Goal: Transaction & Acquisition: Register for event/course

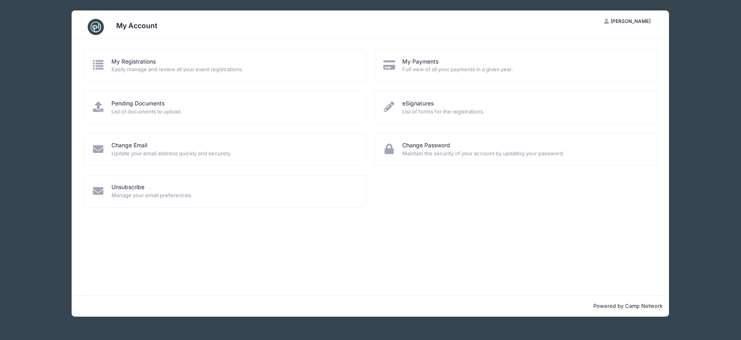
click at [202, 70] on span "Easily manage and review all your event registrations." at bounding box center [233, 70] width 244 height 8
click at [101, 64] on icon at bounding box center [98, 65] width 13 height 10
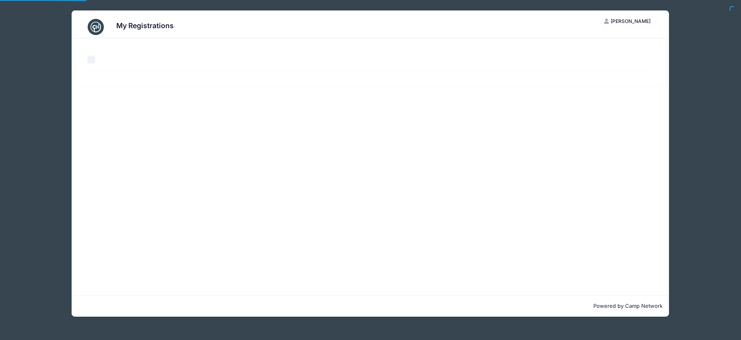
select select "50"
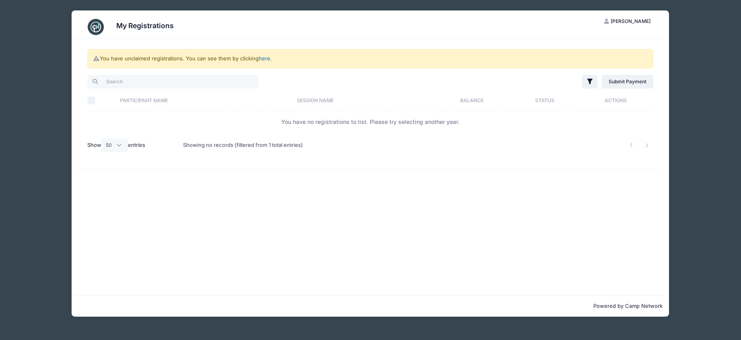
click at [267, 59] on link "here" at bounding box center [265, 58] width 12 height 6
click at [263, 57] on link "here" at bounding box center [265, 58] width 12 height 6
click at [264, 59] on link "here" at bounding box center [265, 58] width 12 height 6
click at [626, 83] on link "Submit Payment" at bounding box center [628, 82] width 52 height 14
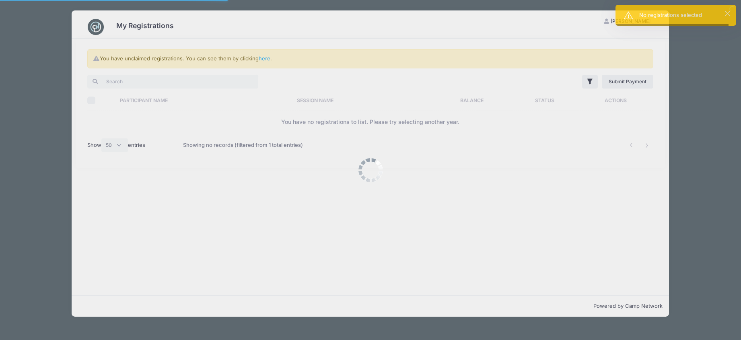
select select "50"
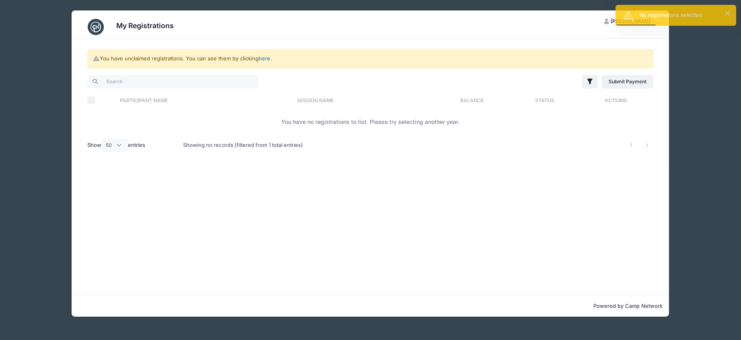
click at [262, 57] on link "here" at bounding box center [265, 58] width 12 height 6
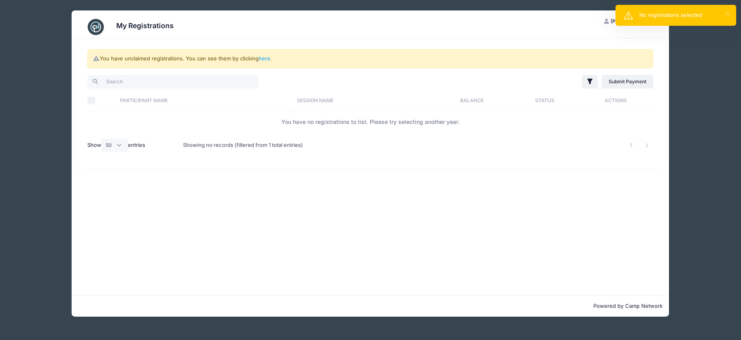
click at [727, 14] on button "×" at bounding box center [727, 13] width 4 height 4
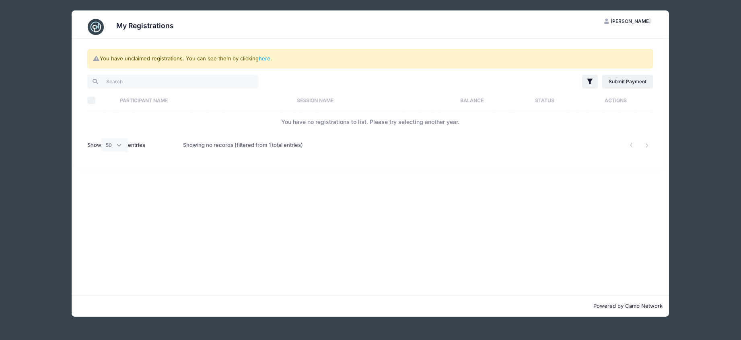
click at [634, 20] on span "Andrew Kyser" at bounding box center [630, 21] width 40 height 6
click at [267, 57] on link "here" at bounding box center [265, 58] width 12 height 6
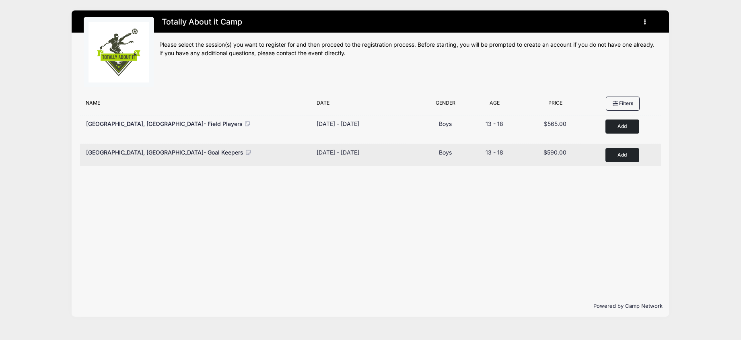
click at [626, 158] on button "Add to Cart" at bounding box center [622, 155] width 34 height 14
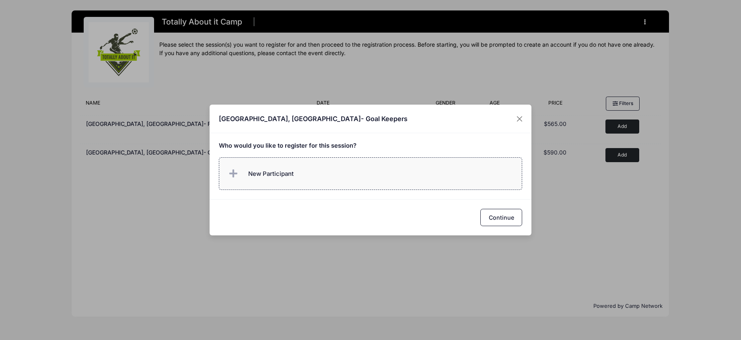
click at [274, 174] on span "New Participant" at bounding box center [270, 173] width 45 height 9
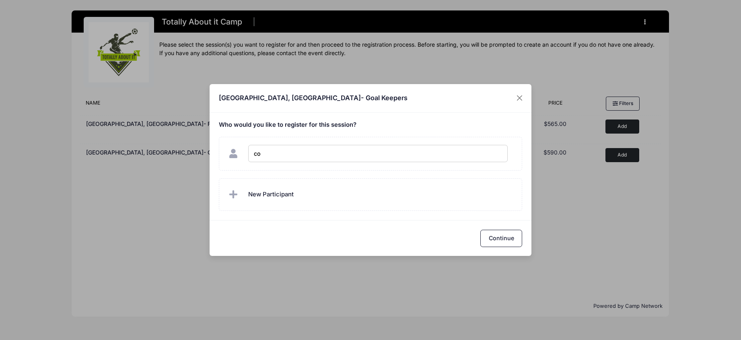
type input "c"
type input "Colin Kyser"
checkbox input "true"
click at [491, 235] on button "Continue" at bounding box center [501, 238] width 42 height 17
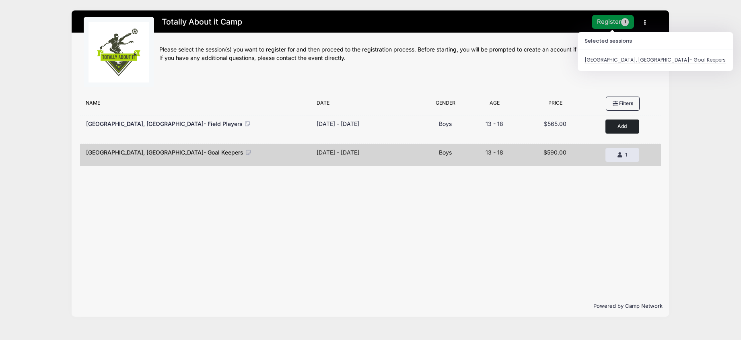
click at [617, 26] on button "Register 1" at bounding box center [612, 22] width 43 height 14
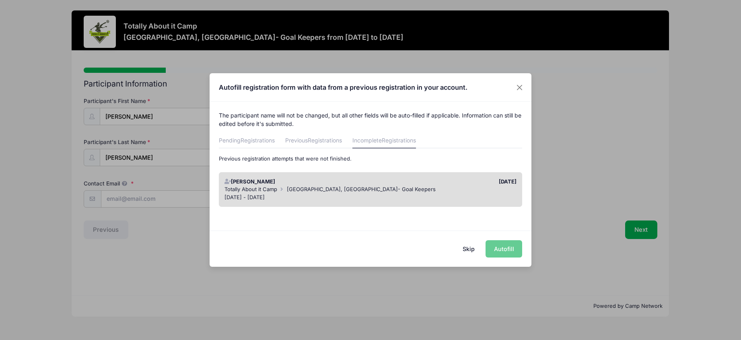
click at [501, 252] on div "Skip Autofill" at bounding box center [370, 248] width 322 height 36
click at [327, 190] on span "[GEOGRAPHIC_DATA], [GEOGRAPHIC_DATA]- Goal Keepers" at bounding box center [361, 189] width 149 height 6
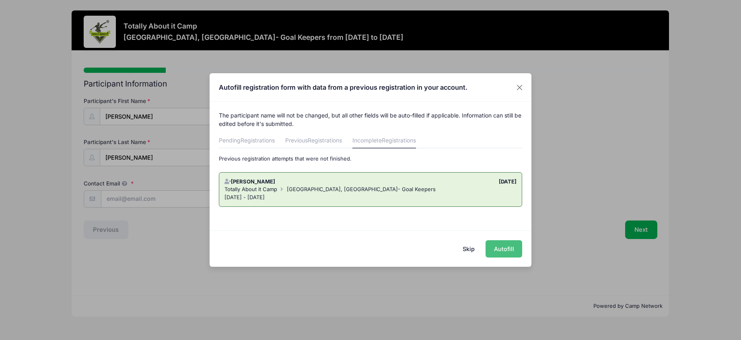
click at [507, 251] on button "Autofill" at bounding box center [503, 248] width 37 height 17
type input "[EMAIL_ADDRESS][DOMAIN_NAME]"
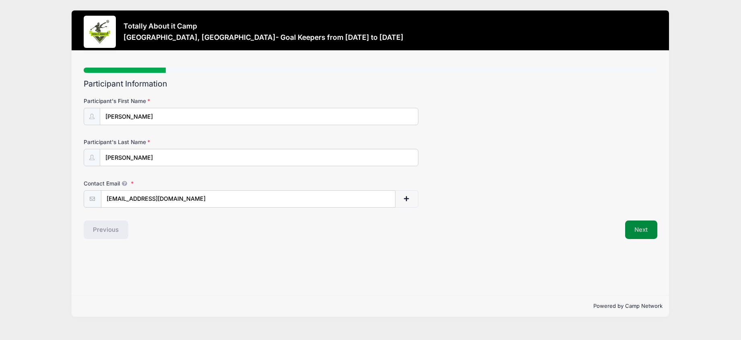
click at [646, 229] on button "Next" at bounding box center [641, 229] width 33 height 18
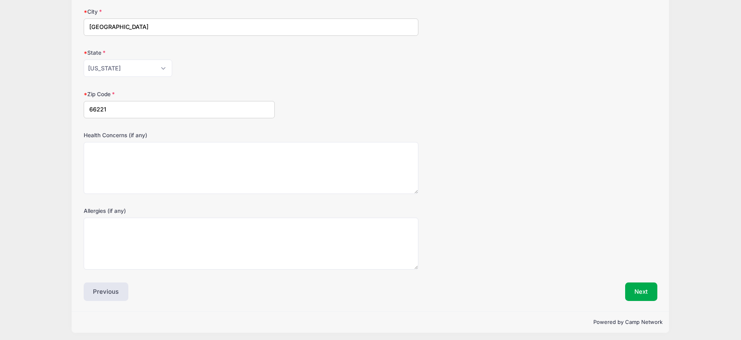
scroll to position [175, 0]
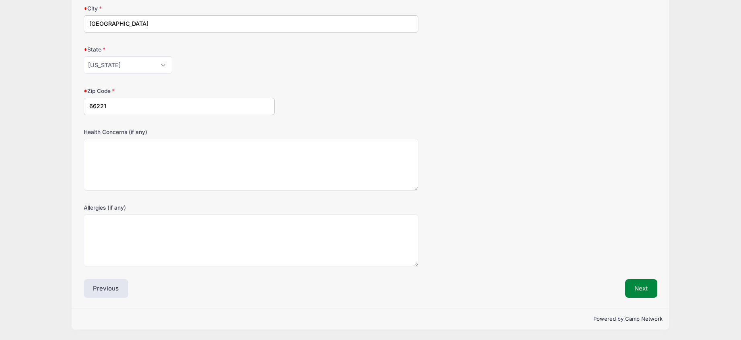
click at [644, 284] on button "Next" at bounding box center [641, 288] width 33 height 18
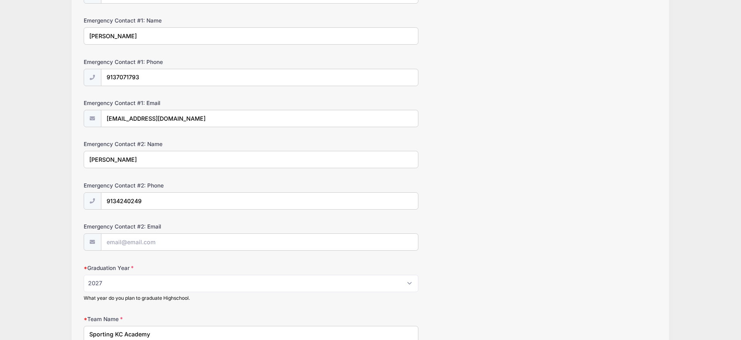
scroll to position [205, 0]
click at [153, 239] on input "Emergency Contact #2: Email" at bounding box center [259, 240] width 316 height 17
type input "ecoates2@me.com"
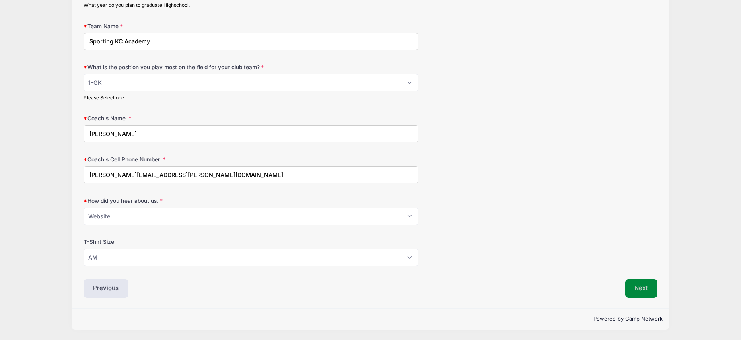
scroll to position [497, 0]
click at [639, 288] on button "Next" at bounding box center [641, 288] width 33 height 18
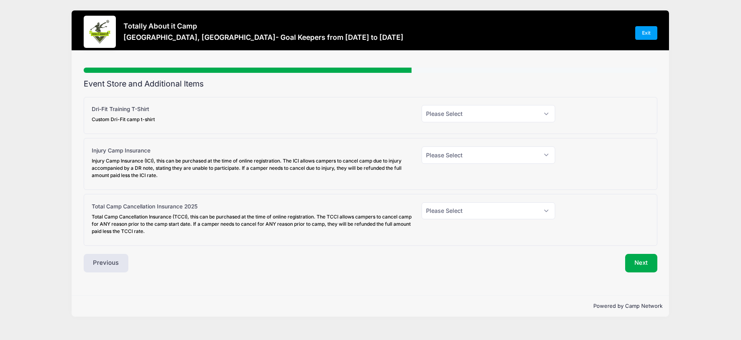
scroll to position [0, 0]
click at [641, 262] on button "Next" at bounding box center [641, 263] width 33 height 18
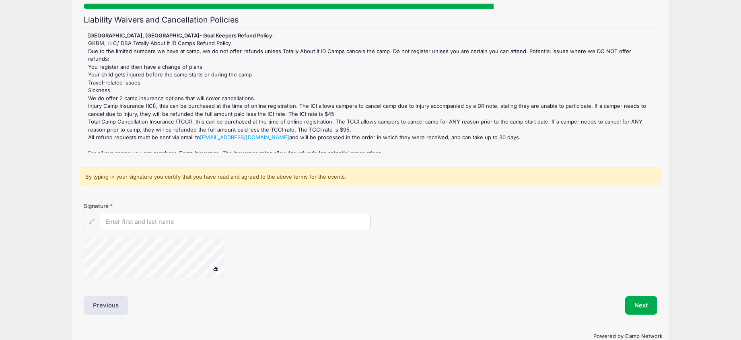
scroll to position [81, 0]
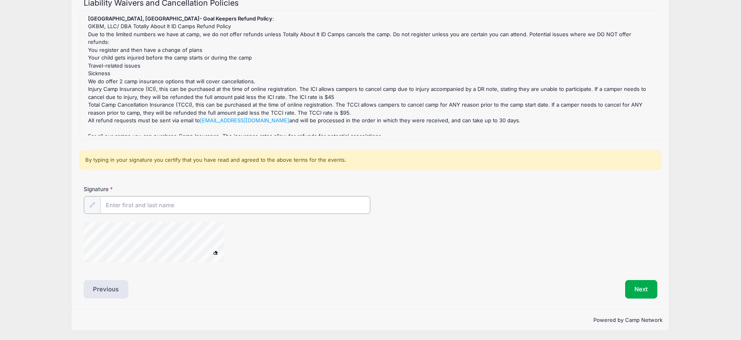
click at [181, 206] on input "Signature" at bounding box center [235, 204] width 270 height 17
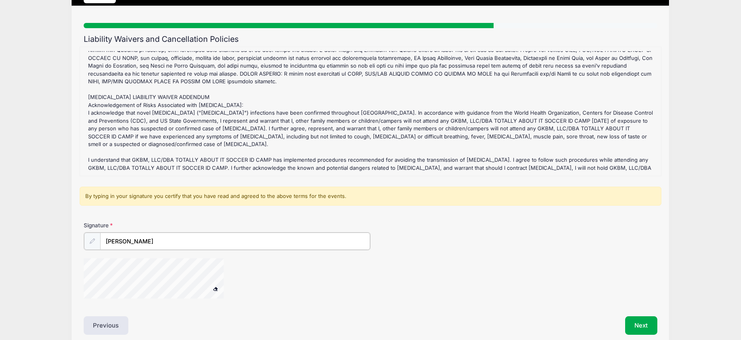
scroll to position [82, 0]
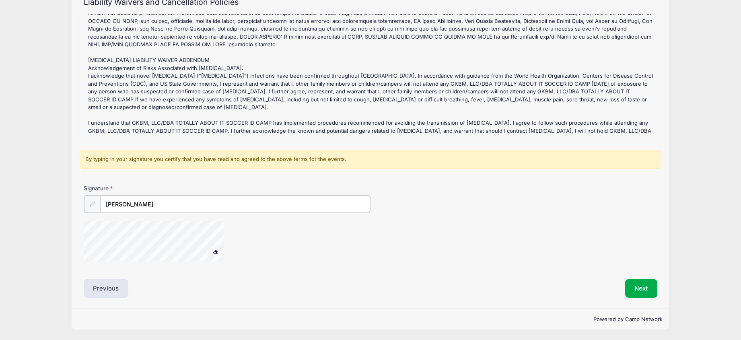
type input "Andrew R Kyser"
click at [216, 253] on button at bounding box center [215, 251] width 14 height 10
click at [217, 253] on span at bounding box center [216, 251] width 6 height 4
click at [215, 252] on span at bounding box center [216, 251] width 6 height 4
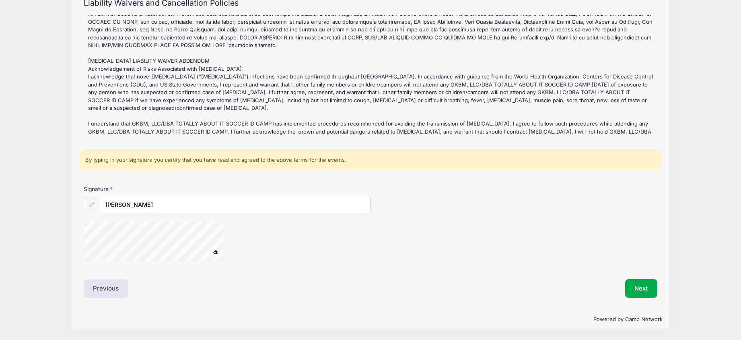
click at [215, 252] on span at bounding box center [216, 251] width 6 height 4
click at [144, 264] on div "Signature Andrew R Kyser" at bounding box center [370, 227] width 581 height 84
click at [215, 252] on span at bounding box center [216, 251] width 6 height 4
click at [133, 262] on div at bounding box center [164, 242] width 161 height 43
click at [637, 285] on button "Next" at bounding box center [641, 288] width 33 height 18
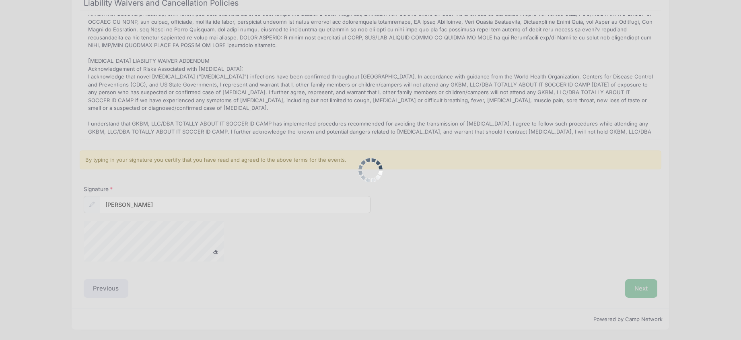
scroll to position [0, 0]
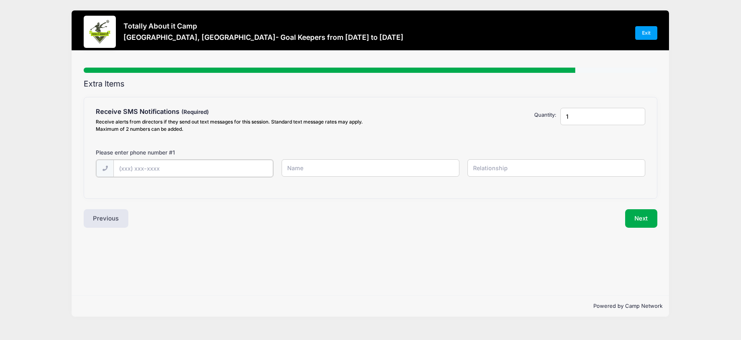
click at [186, 168] on input "text" at bounding box center [193, 168] width 160 height 17
type input "(913) 707-1795"
type input "Andrew Kyser"
type input "Father"
type input "2"
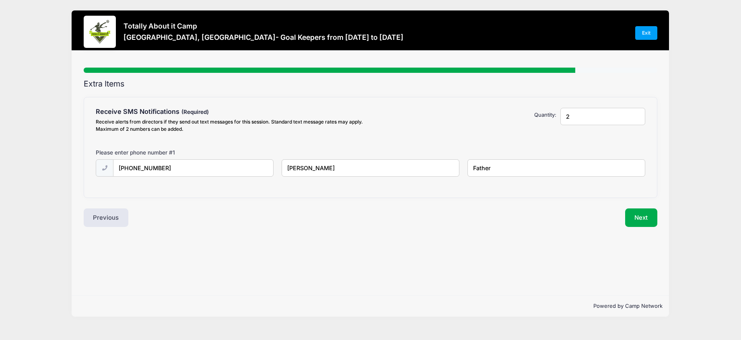
click at [638, 115] on input "2" at bounding box center [602, 116] width 85 height 17
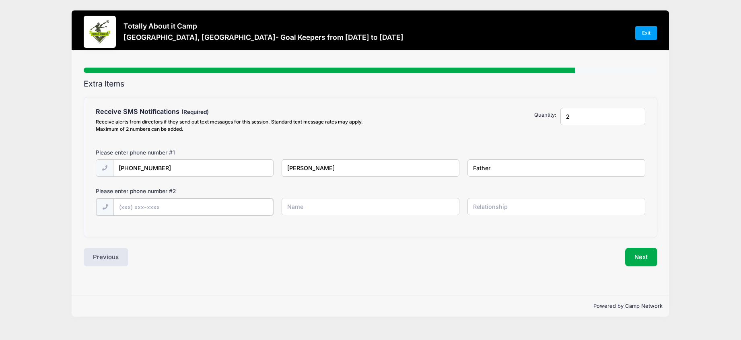
click at [174, 209] on input "text" at bounding box center [193, 206] width 160 height 17
type input "(913) 707-1793"
type input "Emily Kyser"
type input "Mother"
click at [639, 255] on button "Next" at bounding box center [641, 256] width 33 height 18
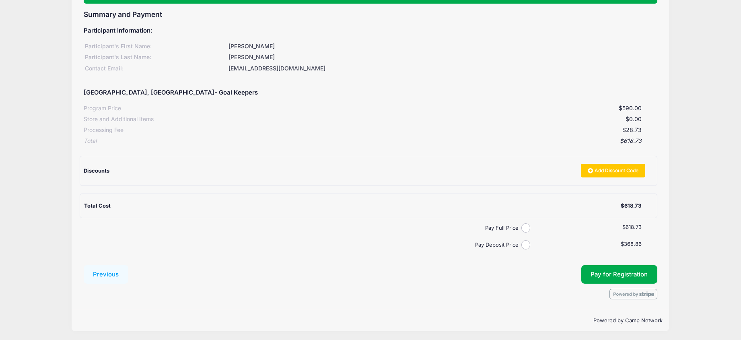
scroll to position [71, 0]
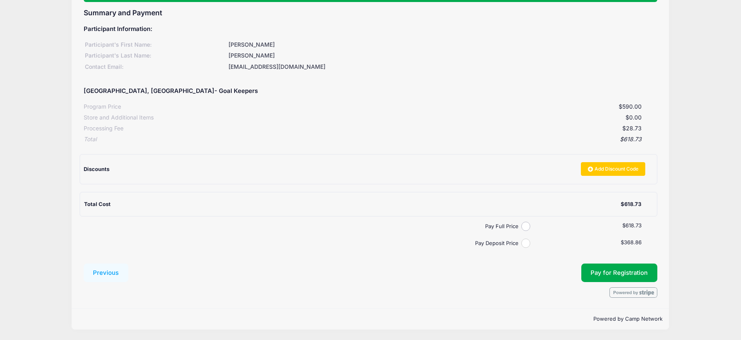
click at [526, 243] on input "Pay Deposit Price" at bounding box center [525, 242] width 9 height 9
radio input "true"
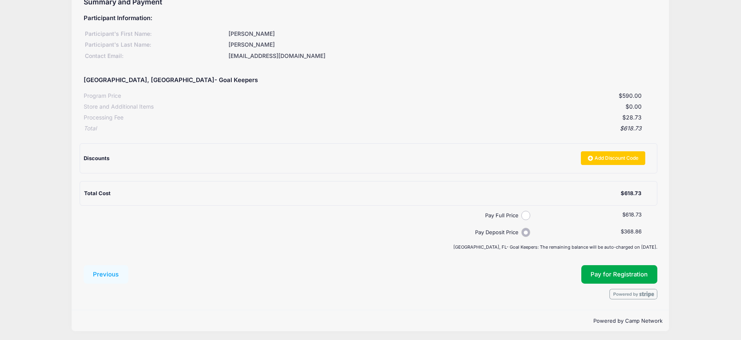
scroll to position [83, 0]
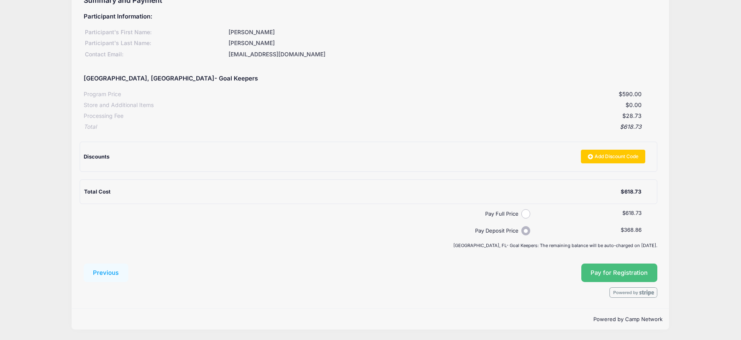
click at [618, 272] on button "Pay for Registration" at bounding box center [619, 272] width 76 height 18
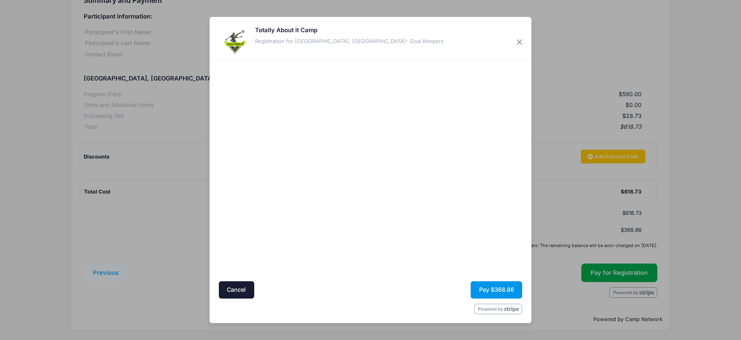
click at [492, 288] on button "Pay $368.86" at bounding box center [495, 289] width 51 height 17
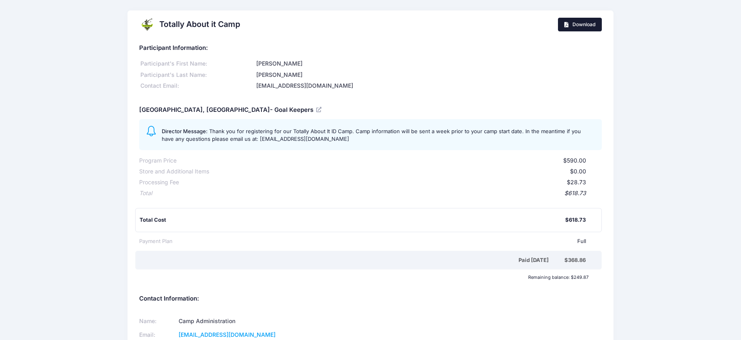
click at [581, 29] on link "Download" at bounding box center [580, 25] width 44 height 14
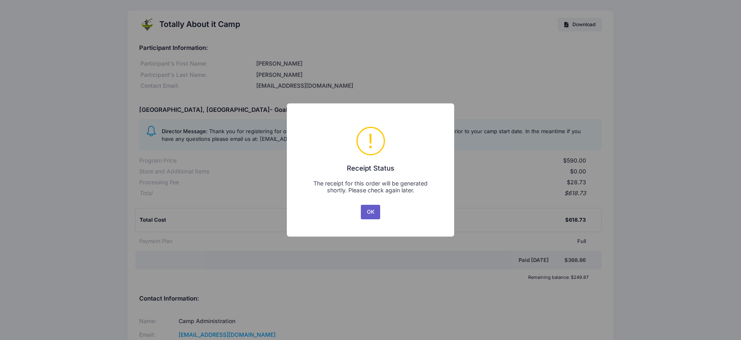
click at [375, 215] on button "OK" at bounding box center [370, 212] width 19 height 14
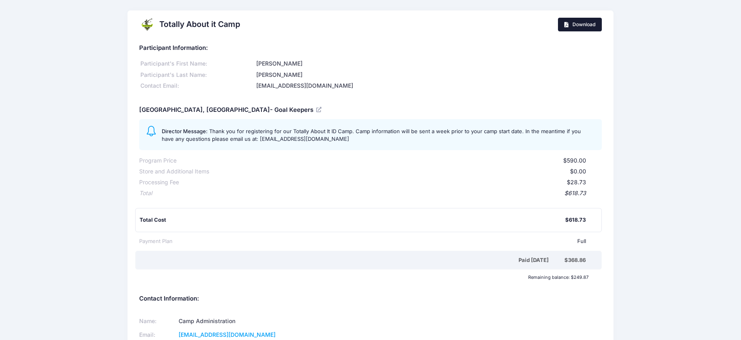
click at [585, 25] on span "Download" at bounding box center [583, 24] width 23 height 6
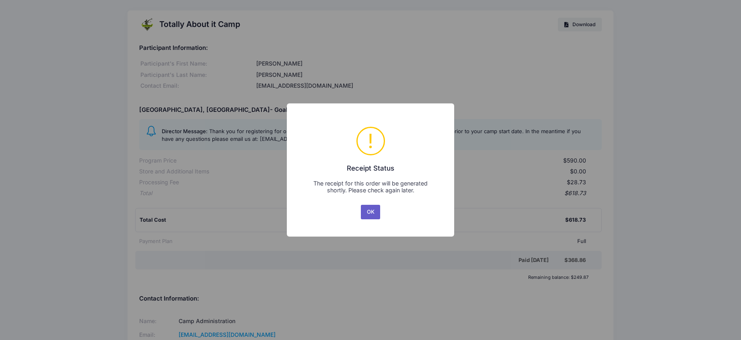
click at [370, 211] on button "OK" at bounding box center [370, 212] width 19 height 14
